Goal: Check status

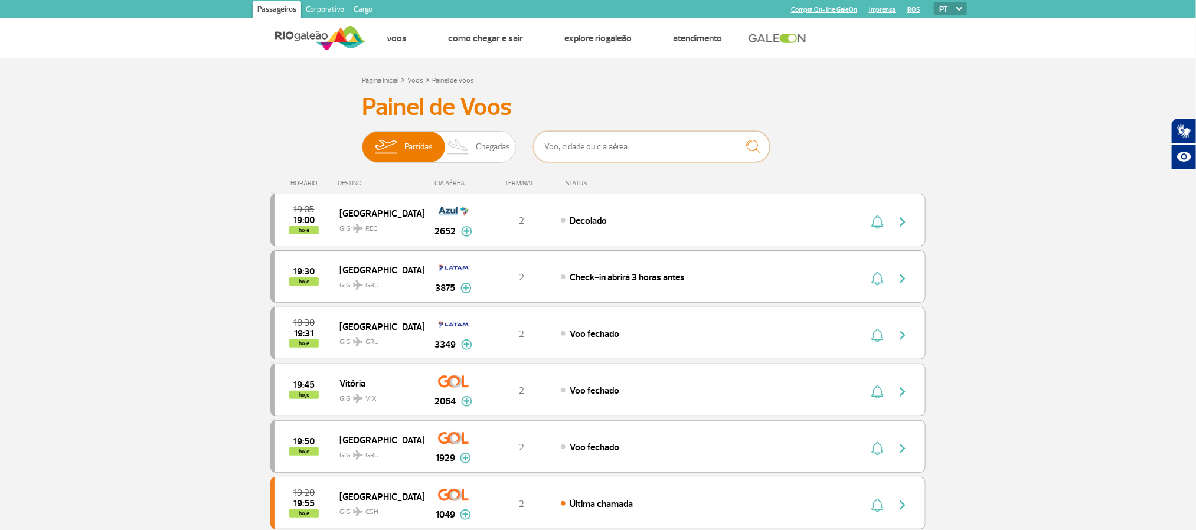
click at [586, 151] on input "text" at bounding box center [652, 146] width 236 height 31
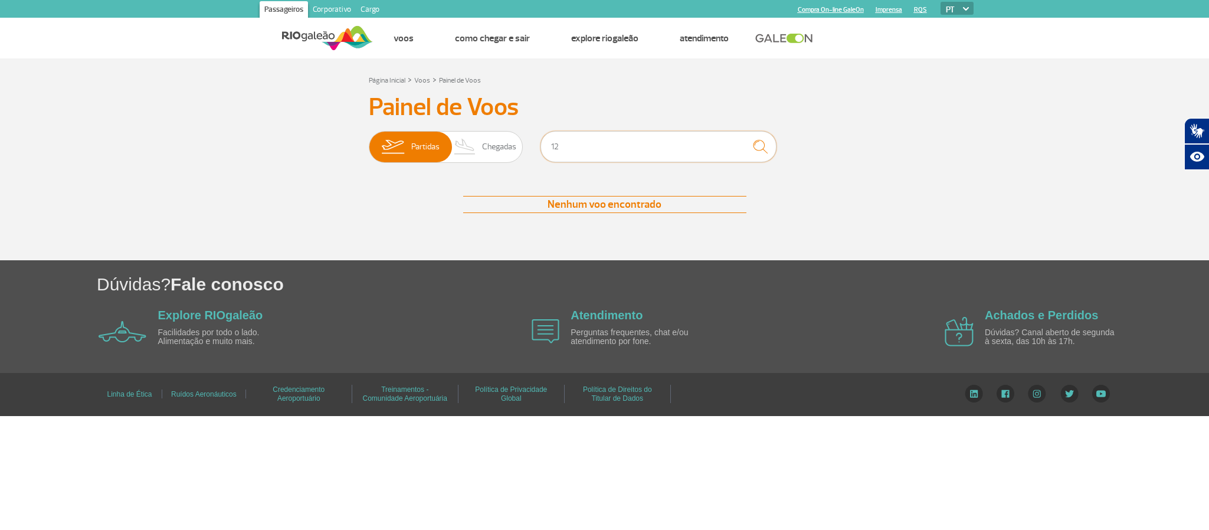
type input "1"
click at [767, 147] on img "submit" at bounding box center [760, 147] width 25 height 24
click at [669, 149] on input "buenos" at bounding box center [659, 146] width 236 height 31
type input "[GEOGRAPHIC_DATA]"
drag, startPoint x: 742, startPoint y: 147, endPoint x: 756, endPoint y: 143, distance: 14.6
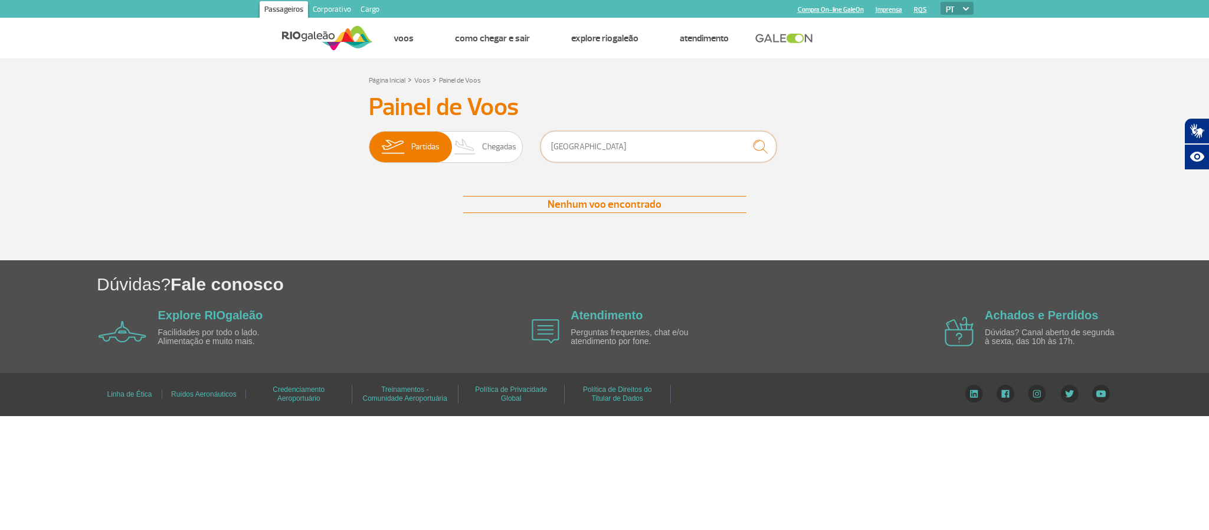
click at [743, 147] on input "[GEOGRAPHIC_DATA]" at bounding box center [659, 146] width 236 height 31
click at [757, 142] on img "submit" at bounding box center [760, 147] width 25 height 24
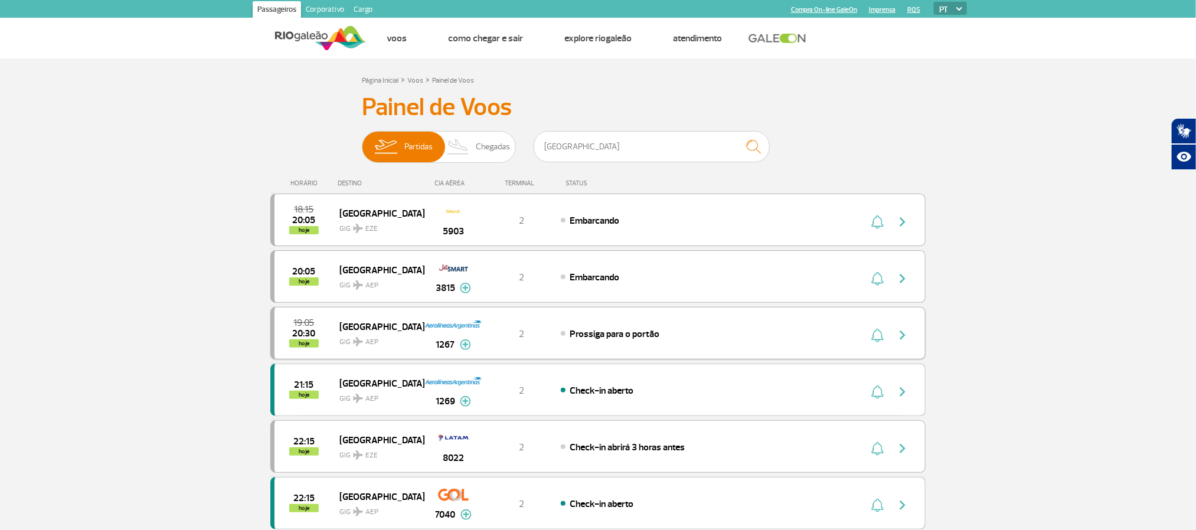
click at [624, 339] on span "Prossiga para o portão" at bounding box center [615, 334] width 90 height 12
click at [726, 332] on div "Prossiga para o portão" at bounding box center [691, 333] width 260 height 13
click at [575, 328] on div "19:05 20:30 hoje [GEOGRAPHIC_DATA] GIG AEP 1267 2 Prossiga para o portão Parcer…" at bounding box center [597, 333] width 655 height 53
click at [914, 341] on button "button" at bounding box center [905, 333] width 27 height 19
click at [379, 352] on div "19:05 20:30 hoje [GEOGRAPHIC_DATA] GIG AEP 1267 2 Prossiga para o portão Parcer…" at bounding box center [597, 333] width 655 height 53
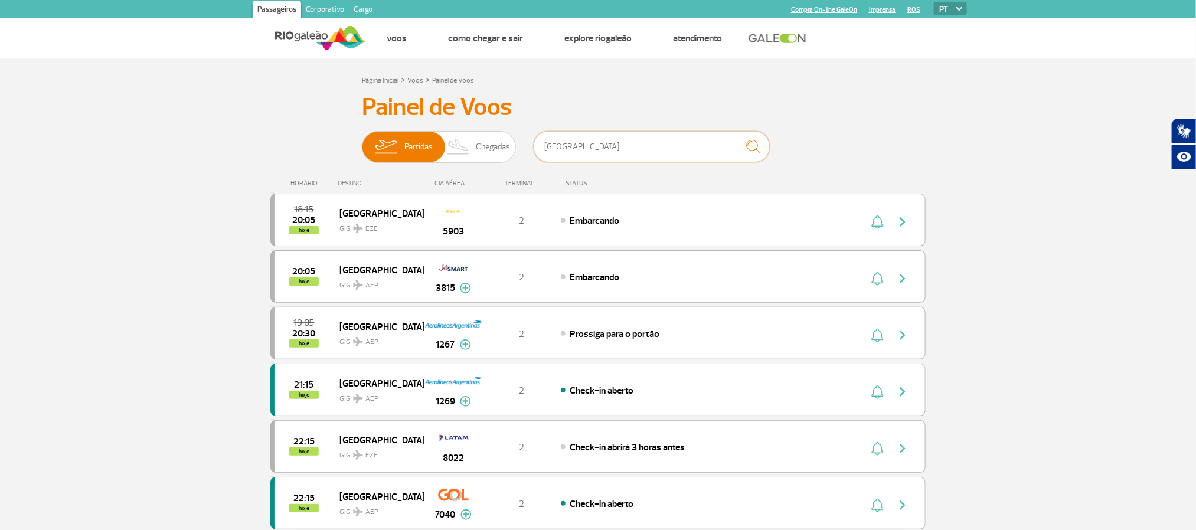
drag, startPoint x: 640, startPoint y: 143, endPoint x: 275, endPoint y: 174, distance: 366.1
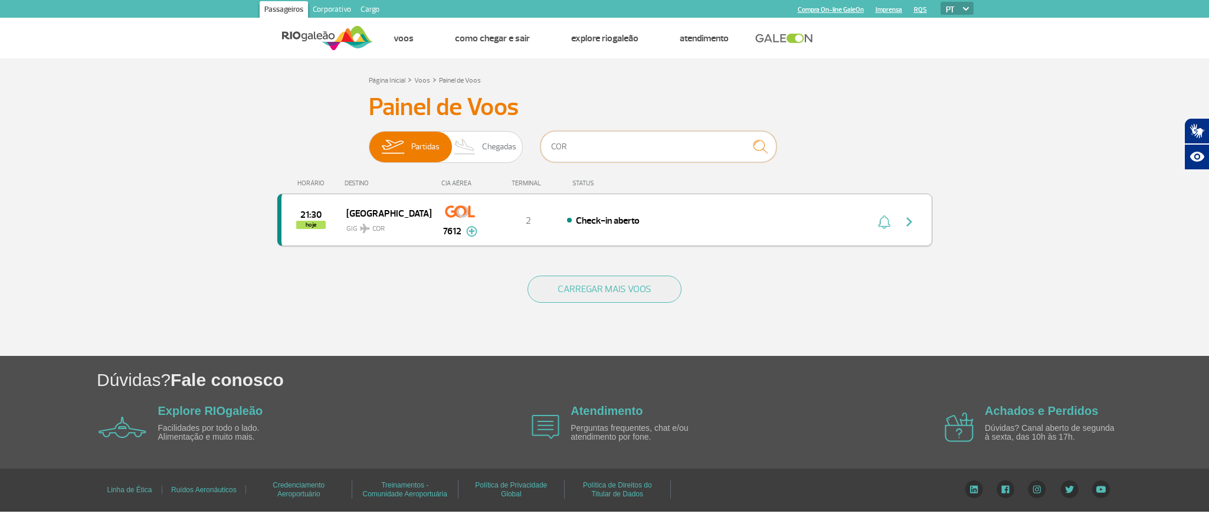
type input "COR"
click at [622, 233] on div "21:30 hoje [GEOGRAPHIC_DATA] COR 7612 2 Check-in aberto Parcerias: American Air…" at bounding box center [604, 220] width 655 height 53
click at [622, 225] on span "Check-in aberto" at bounding box center [608, 221] width 64 height 12
